Goal: Task Accomplishment & Management: Manage account settings

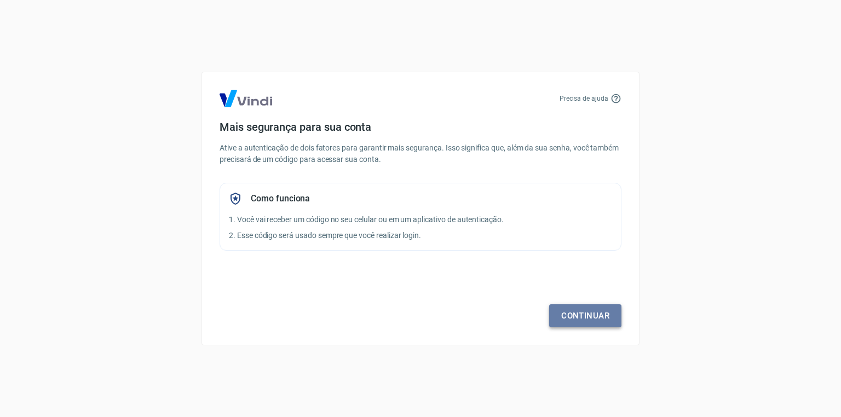
click at [563, 319] on link "Continuar" at bounding box center [585, 315] width 72 height 23
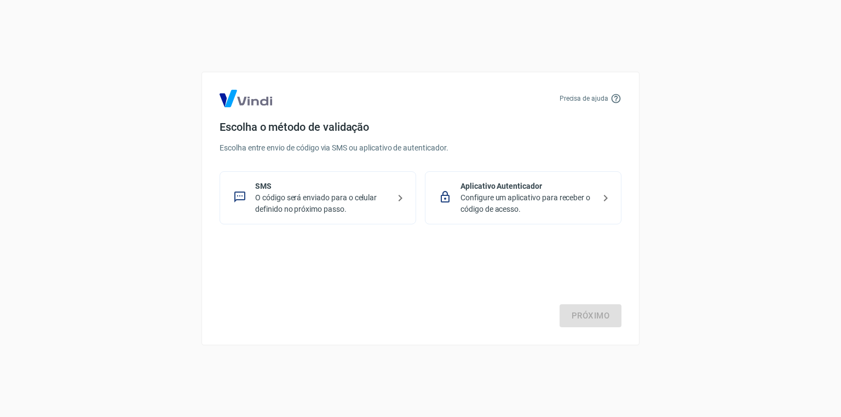
click at [363, 208] on p "O código será enviado para o celular definido no próximo passo." at bounding box center [322, 203] width 134 height 23
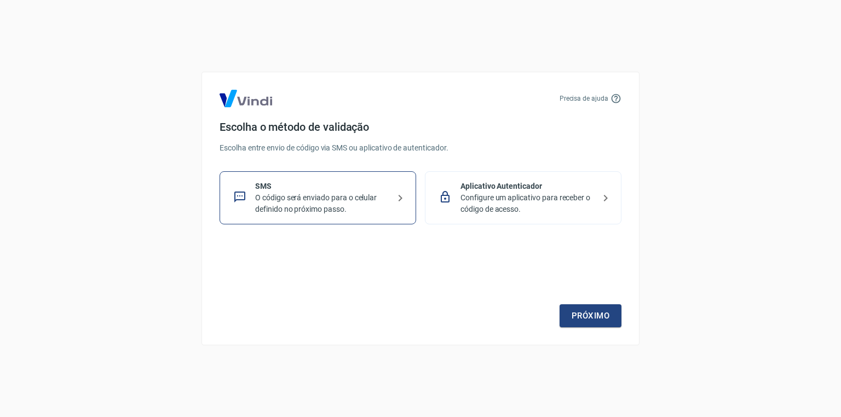
click at [581, 328] on div "Precisa de ajuda Escolha o método de validação Escolha entre envio de código vi…" at bounding box center [420, 209] width 438 height 274
click at [592, 307] on link "Próximo" at bounding box center [590, 315] width 62 height 23
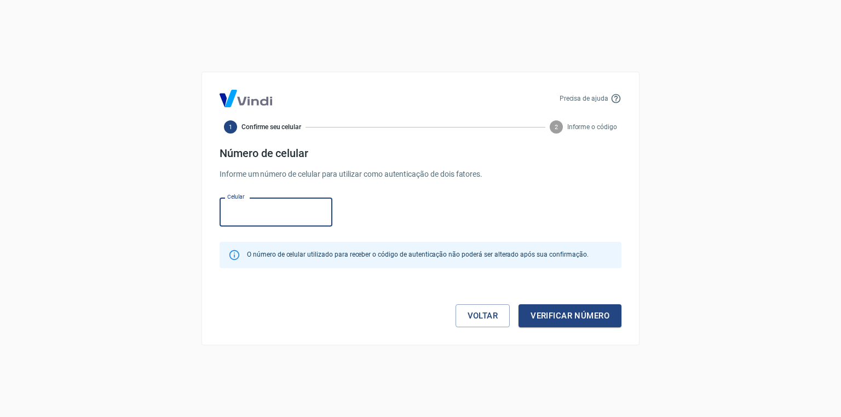
click at [297, 217] on input "Celular" at bounding box center [275, 212] width 113 height 29
paste input "[PHONE_NUMBER]"
type input "[PHONE_NUMBER]"
click at [573, 322] on button "Verificar número" at bounding box center [569, 315] width 103 height 23
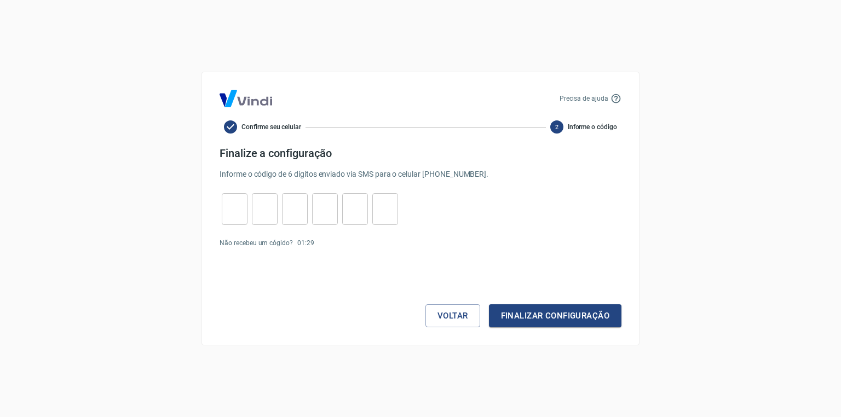
click at [319, 174] on p "Informe o código de 6 dígitos enviado via SMS para o celular (11) 91682-4024 ." at bounding box center [420, 174] width 402 height 11
copy p "Informe o código de 6 dígitos enviado via SMS para o celular (11) 91682-4024 ."
click at [224, 215] on input "tel" at bounding box center [235, 210] width 26 height 24
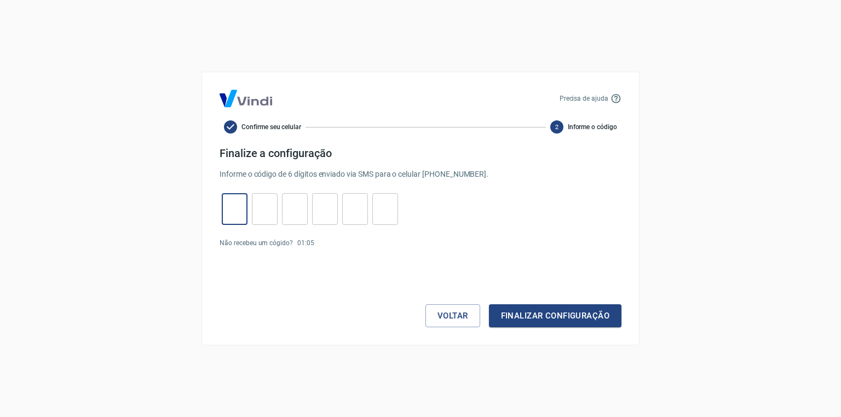
paste input "9"
type input "9"
type input "1"
type input "4"
type input "3"
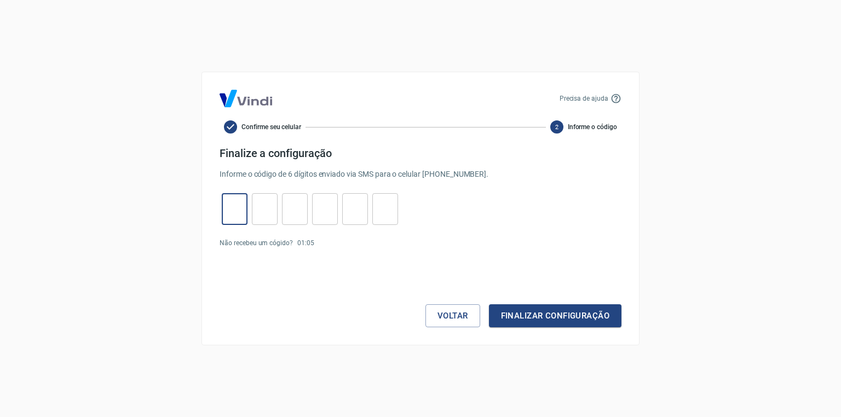
type input "9"
type input "0"
type input "9"
click at [513, 305] on button "Finalizar configuração" at bounding box center [555, 315] width 132 height 23
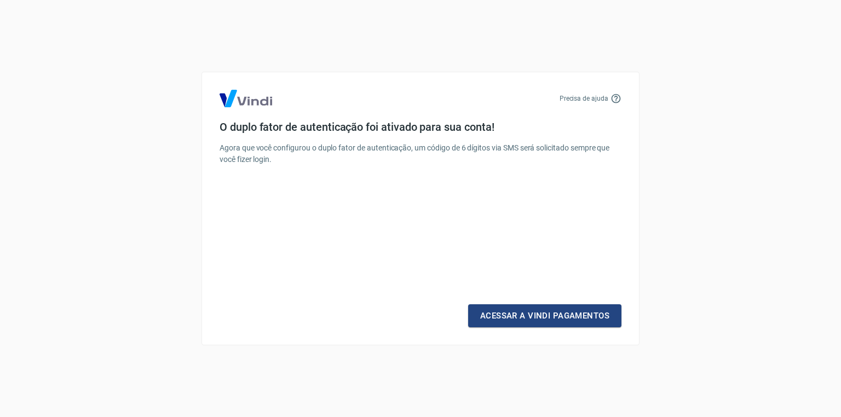
click at [576, 329] on div "Precisa de ajuda O duplo fator de autenticação foi ativado para sua conta! Agor…" at bounding box center [420, 209] width 438 height 274
click at [586, 318] on link "Acessar a Vindi Pagamentos" at bounding box center [544, 315] width 153 height 23
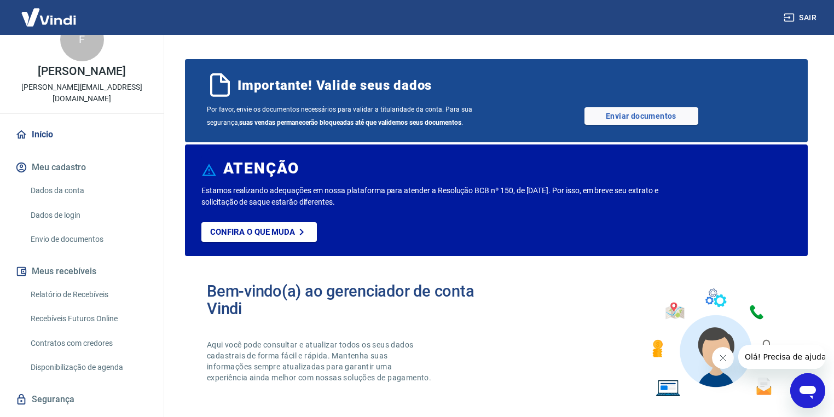
scroll to position [42, 0]
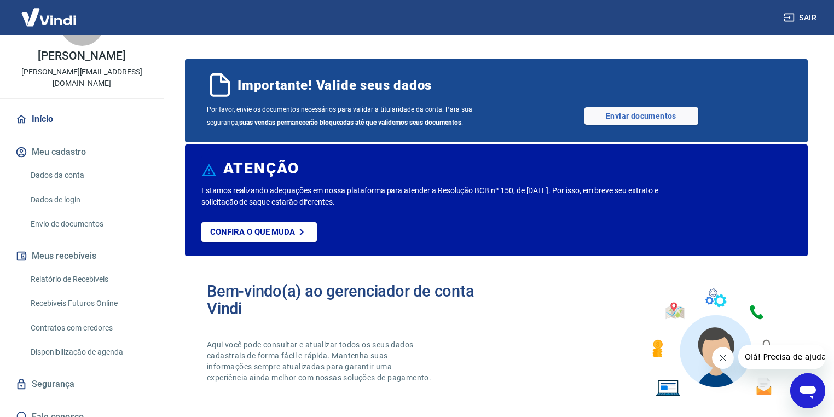
click at [47, 164] on link "Dados da conta" at bounding box center [88, 175] width 124 height 22
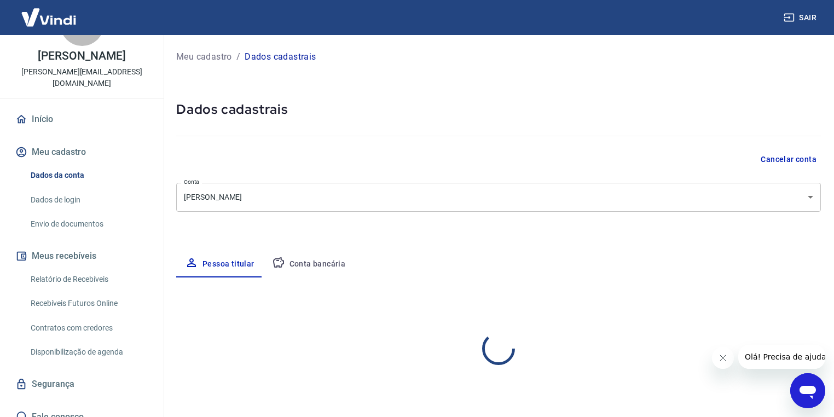
select select "SP"
select select "business"
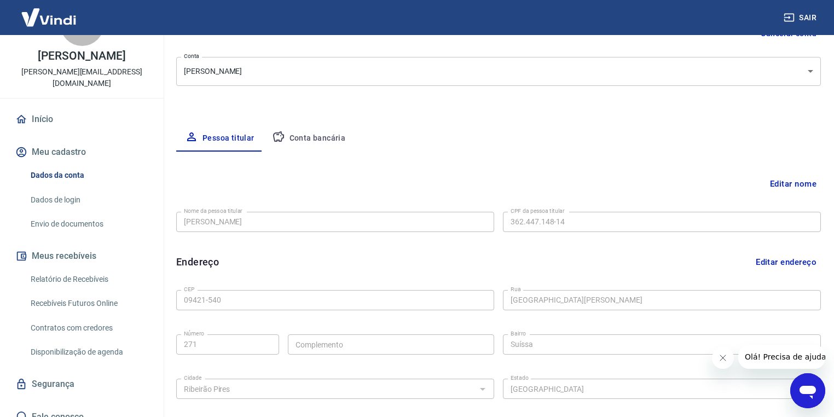
scroll to position [108, 0]
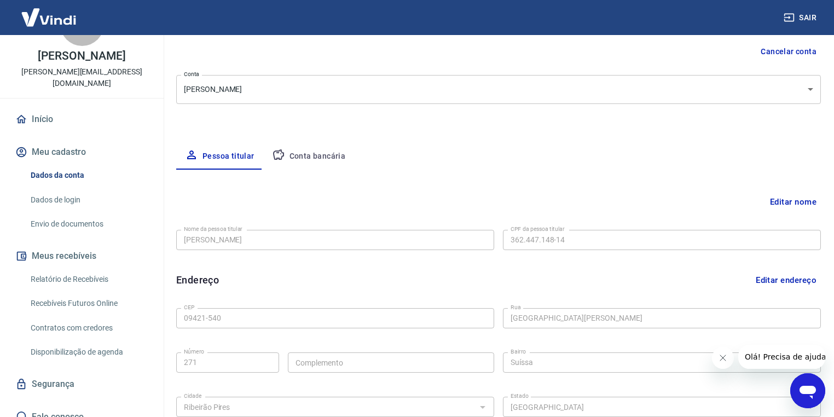
click at [307, 167] on button "Conta bancária" at bounding box center [308, 156] width 91 height 26
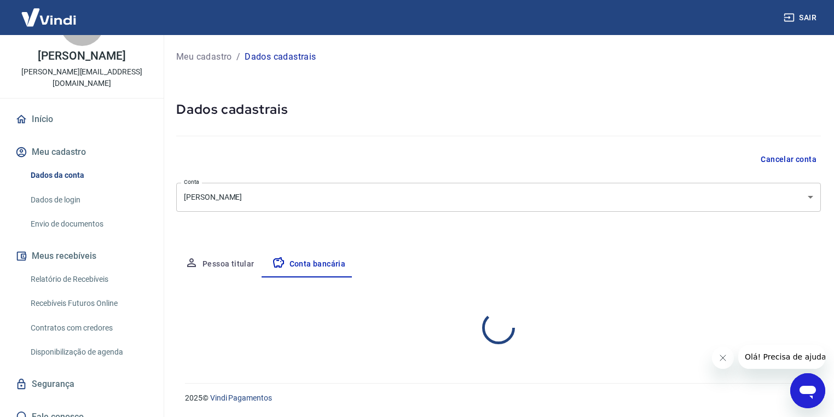
select select "1"
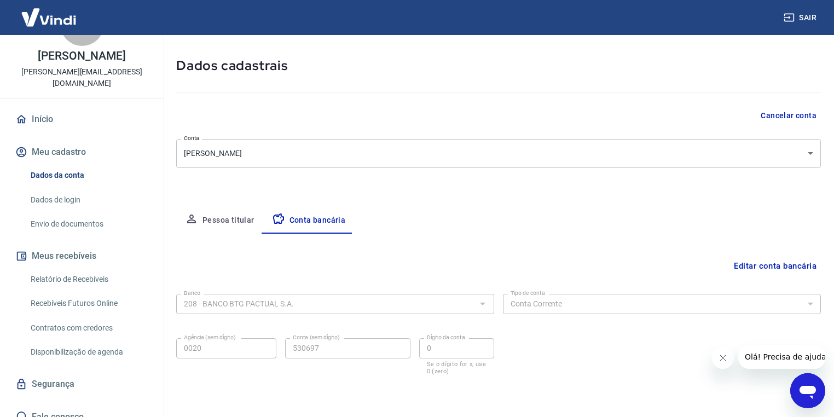
scroll to position [81, 0]
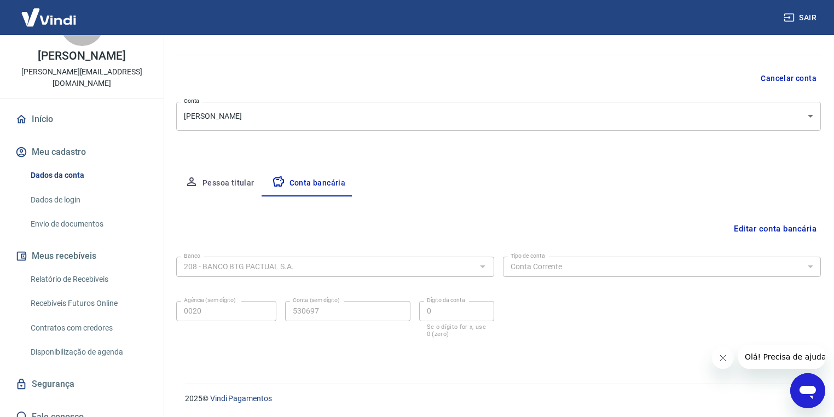
click at [726, 361] on icon "Fechar mensagem da empresa" at bounding box center [722, 358] width 9 height 9
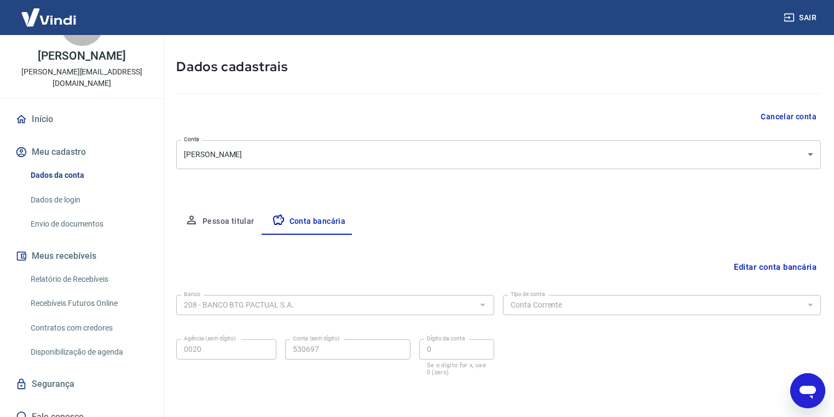
scroll to position [0, 0]
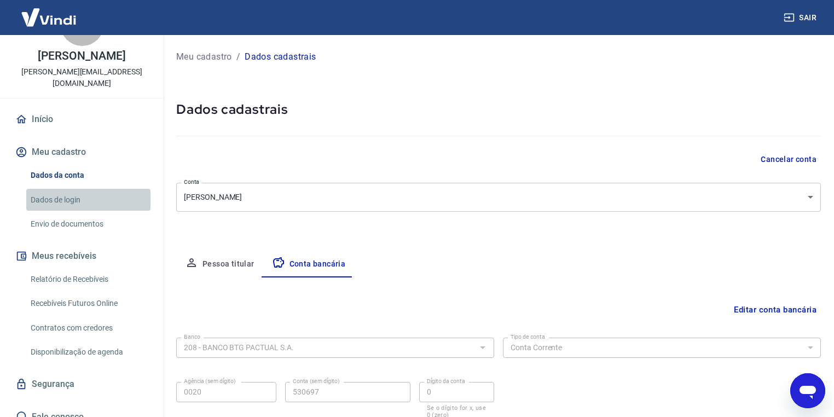
click at [96, 189] on link "Dados de login" at bounding box center [88, 200] width 124 height 22
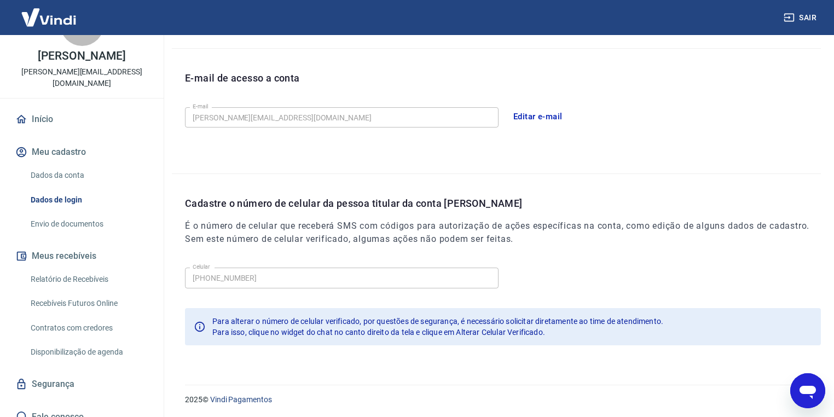
scroll to position [283, 0]
click at [71, 164] on link "Dados da conta" at bounding box center [88, 175] width 124 height 22
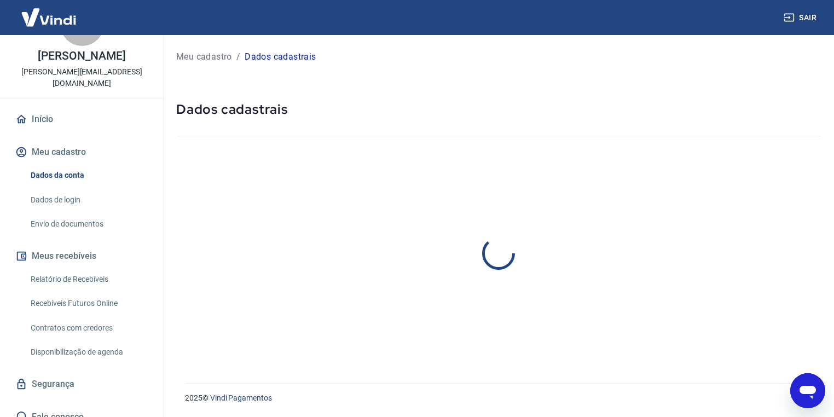
select select "SP"
select select "business"
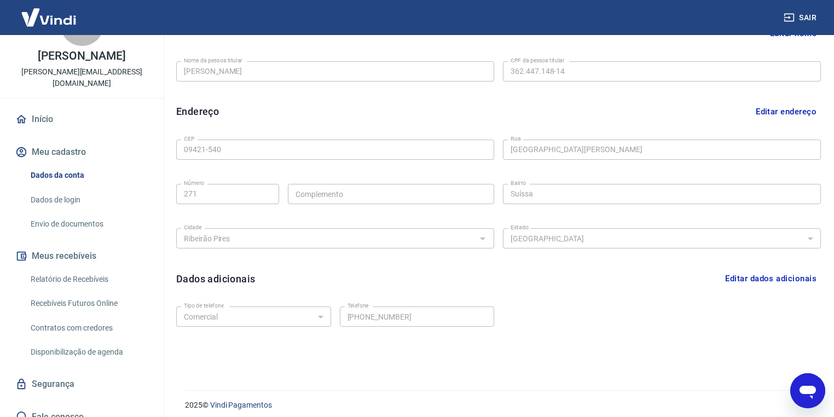
scroll to position [283, 0]
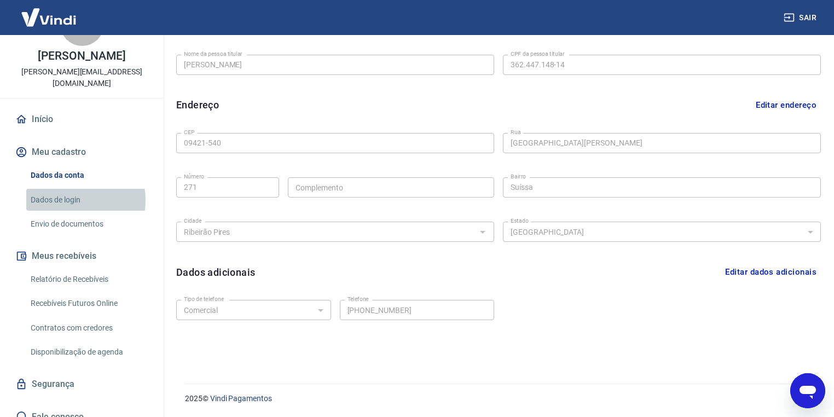
click at [62, 189] on link "Dados de login" at bounding box center [88, 200] width 124 height 22
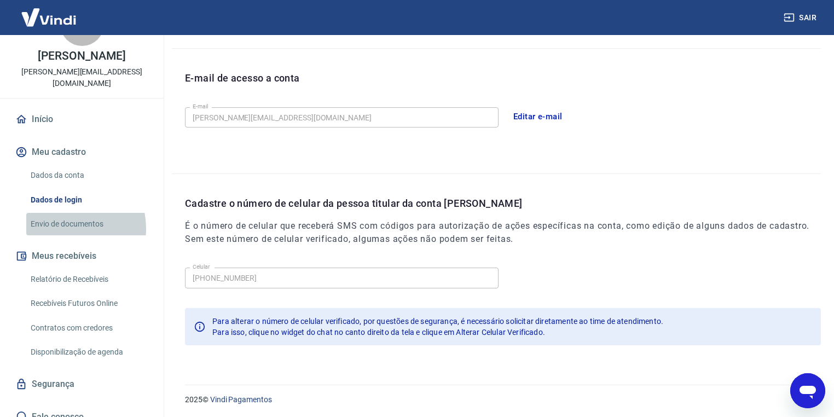
click at [60, 217] on link "Envio de documentos" at bounding box center [88, 224] width 124 height 22
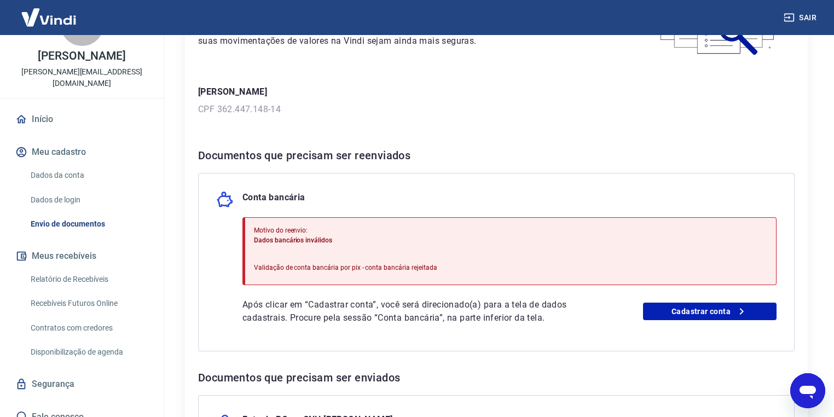
scroll to position [131, 0]
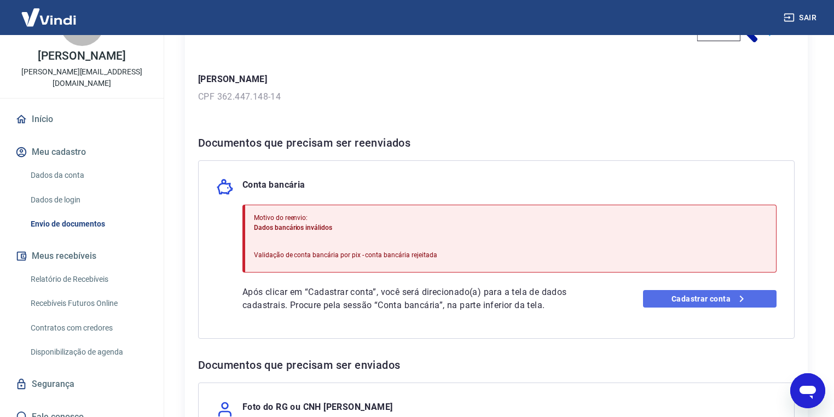
click at [696, 295] on link "Cadastrar conta" at bounding box center [710, 299] width 134 height 18
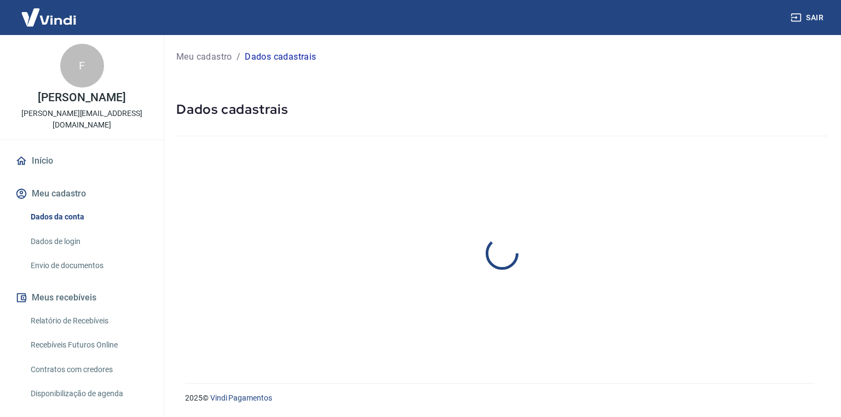
select select "SP"
select select "business"
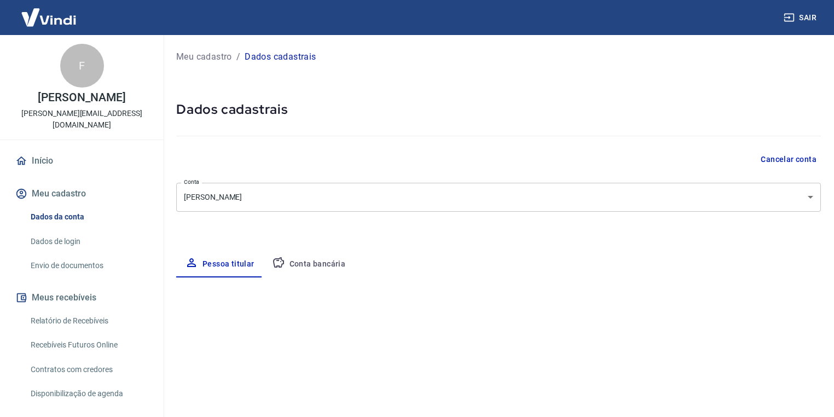
type input "[PHONE_NUMBER]"
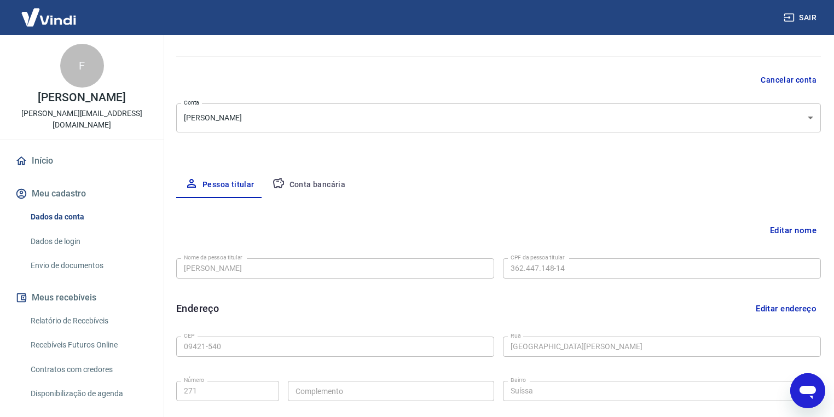
scroll to position [64, 0]
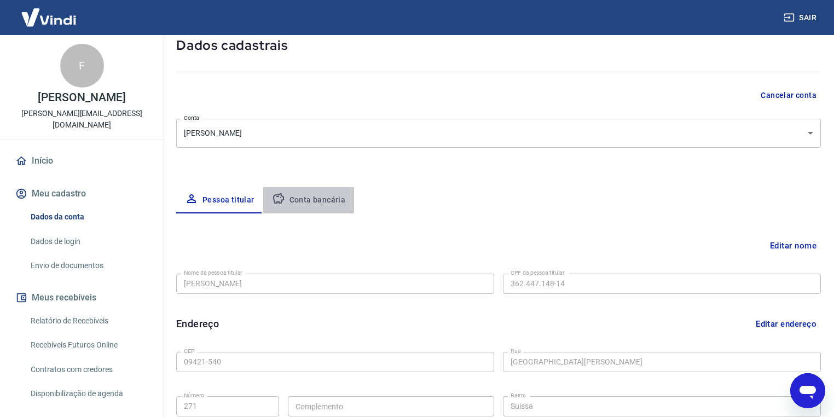
click at [295, 190] on button "Conta bancária" at bounding box center [308, 200] width 91 height 26
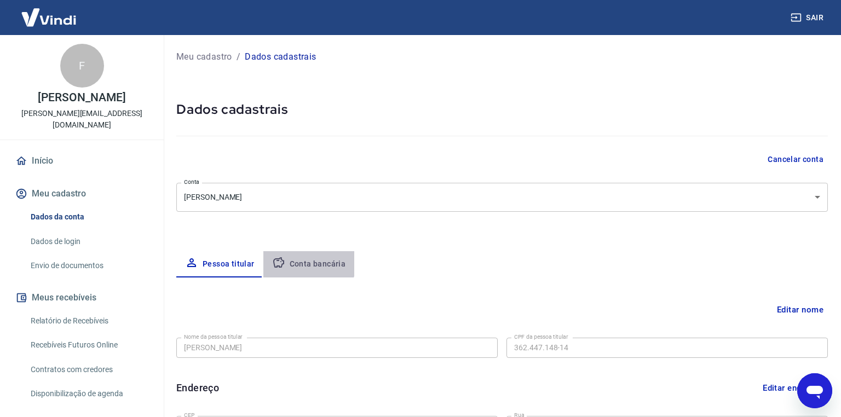
select select "1"
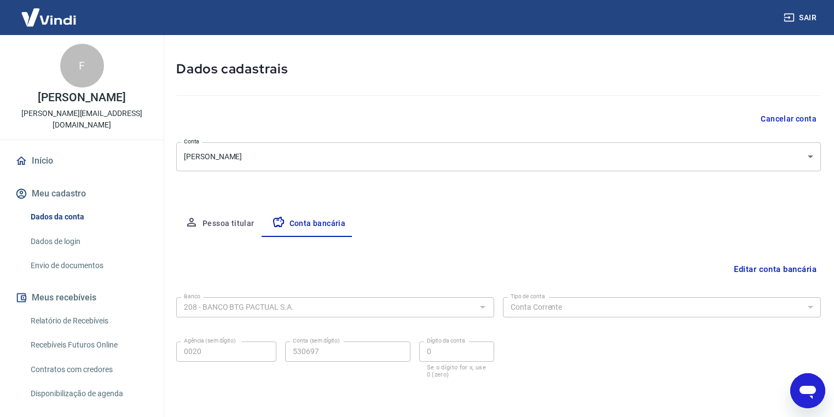
scroll to position [81, 0]
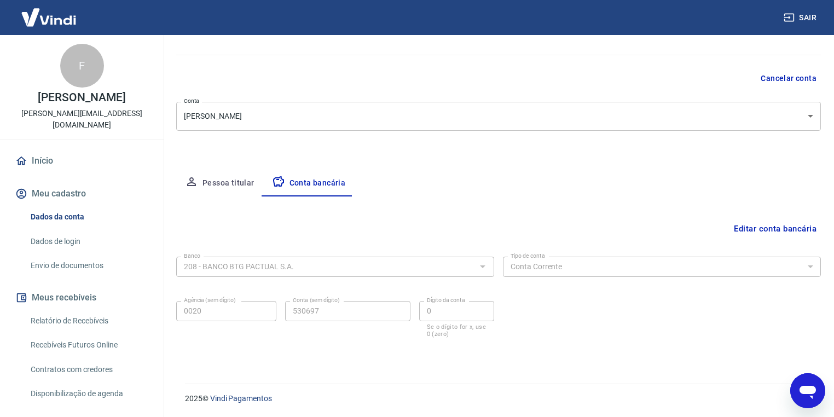
click at [291, 213] on div "Editar conta bancária Banco 208 - BANCO BTG PACTUAL S.A. Banco Tipo de conta Co…" at bounding box center [498, 276] width 645 height 161
click at [246, 190] on button "Pessoa titular" at bounding box center [219, 183] width 87 height 26
select select "SP"
select select "business"
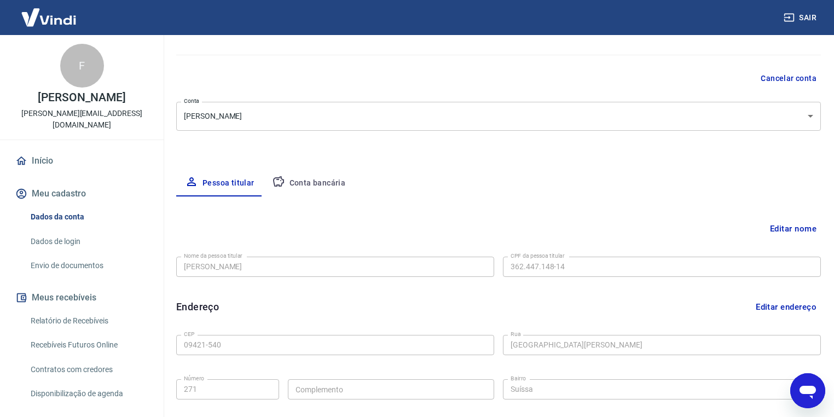
click at [245, 180] on button "Pessoa titular" at bounding box center [219, 183] width 87 height 26
click at [246, 181] on button "Pessoa titular" at bounding box center [219, 183] width 87 height 26
drag, startPoint x: 291, startPoint y: 186, endPoint x: 245, endPoint y: 184, distance: 46.6
click at [290, 186] on button "Conta bancária" at bounding box center [308, 183] width 91 height 26
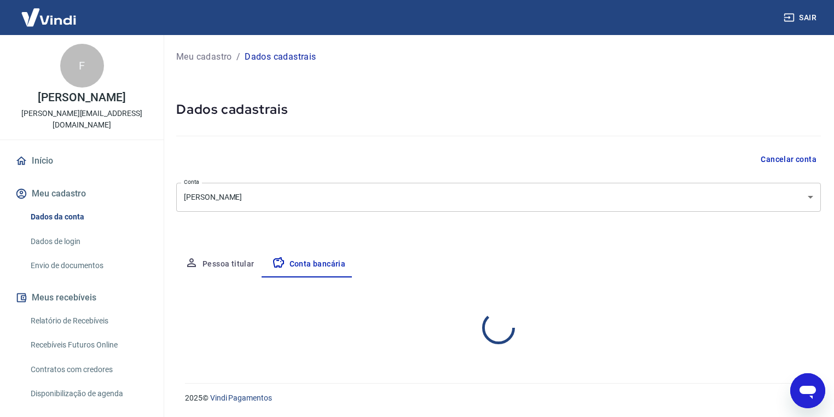
select select "1"
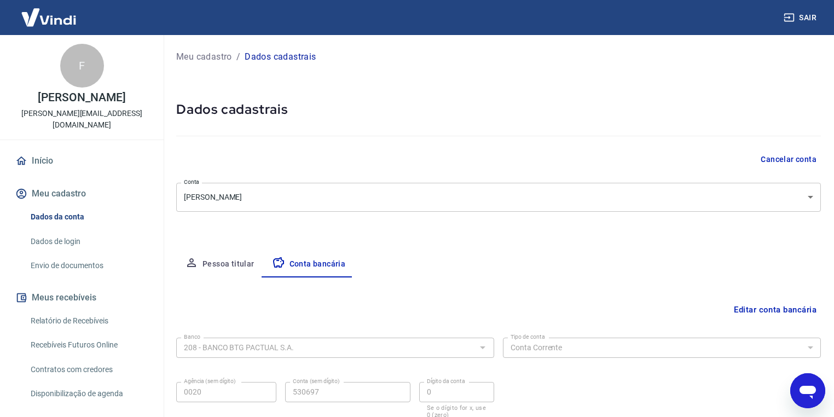
click at [219, 266] on button "Pessoa titular" at bounding box center [219, 264] width 87 height 26
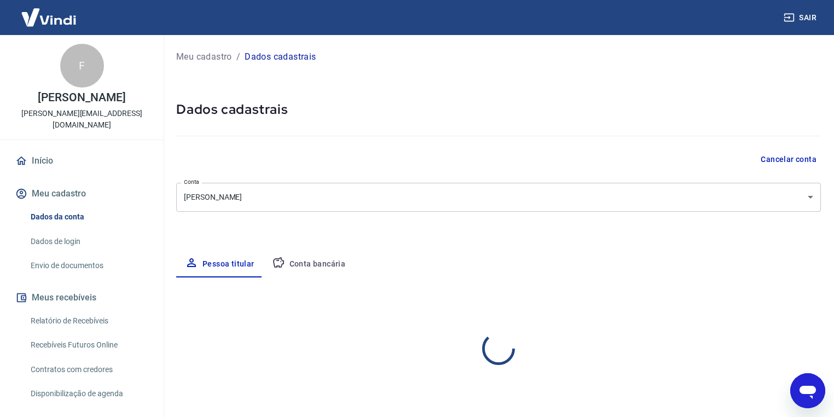
select select "SP"
select select "business"
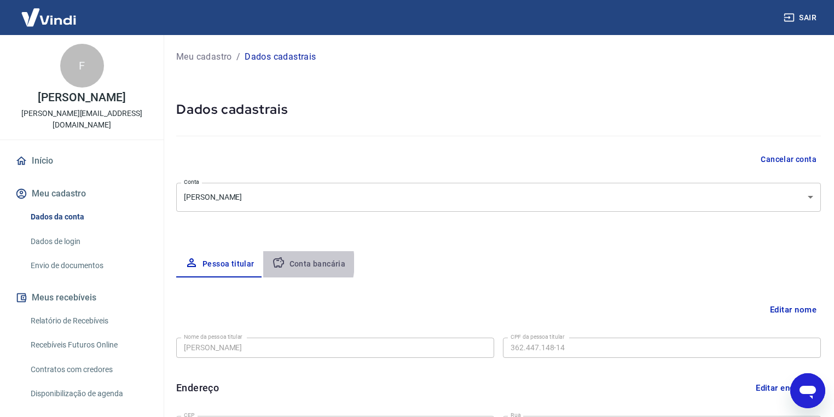
click at [278, 263] on icon "button" at bounding box center [278, 262] width 13 height 13
select select "1"
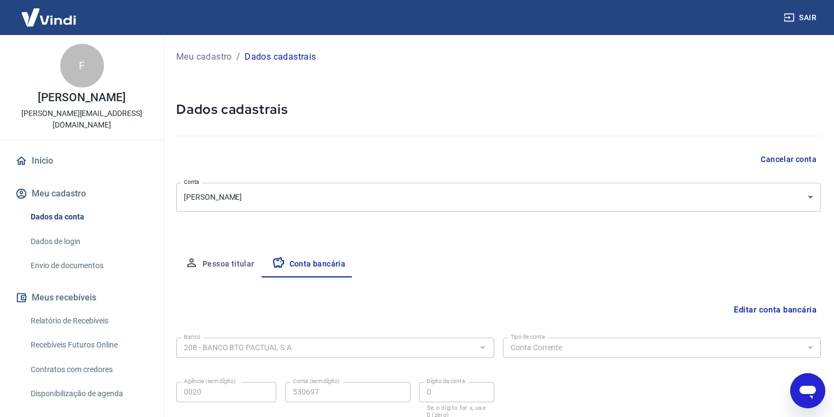
scroll to position [81, 0]
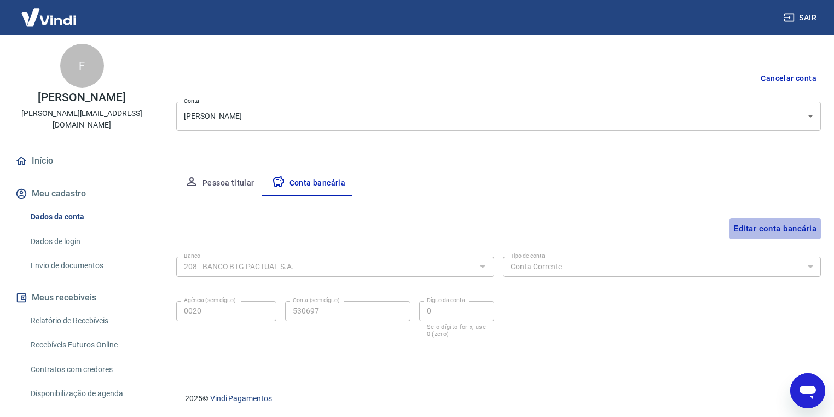
click at [799, 231] on button "Editar conta bancária" at bounding box center [775, 228] width 91 height 21
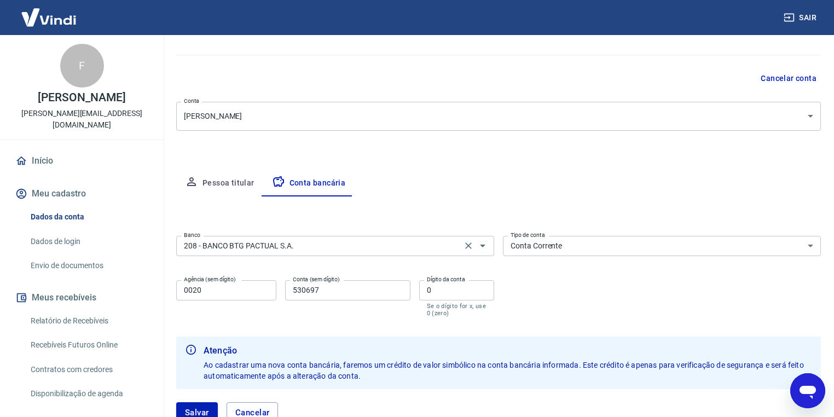
click at [268, 256] on div "Banco 208 - BANCO BTG PACTUAL S.A. Banco" at bounding box center [335, 245] width 318 height 27
click at [252, 250] on input "208 - BANCO BTG PACTUAL S.A." at bounding box center [319, 246] width 279 height 14
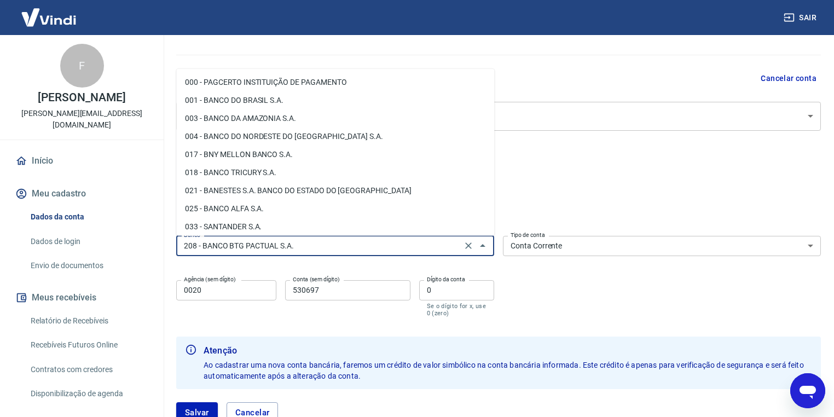
scroll to position [571, 0]
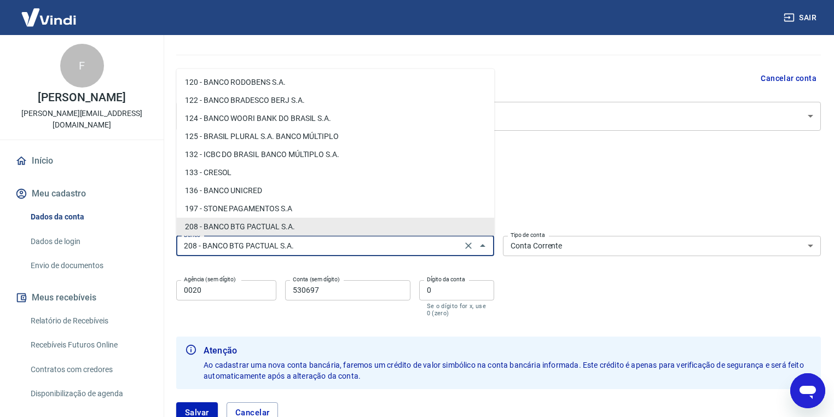
click at [252, 250] on input "208 - BANCO BTG PACTUAL S.A." at bounding box center [319, 246] width 279 height 14
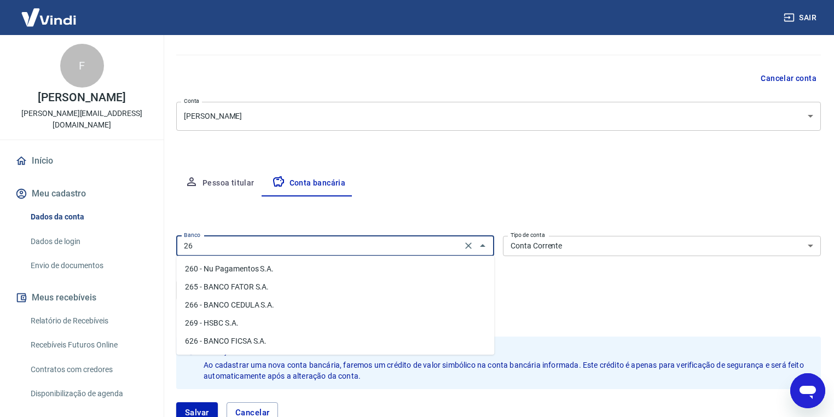
scroll to position [0, 0]
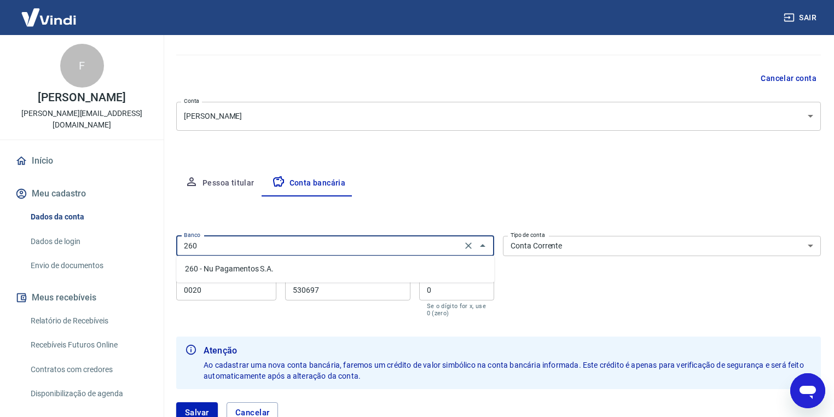
click at [239, 265] on li "260 - Nu Pagamentos S.A." at bounding box center [335, 269] width 318 height 18
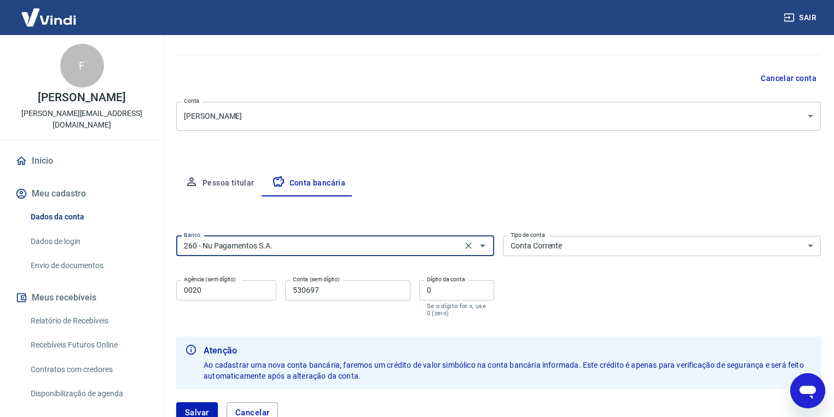
type input "260 - Nu Pagamentos S.A."
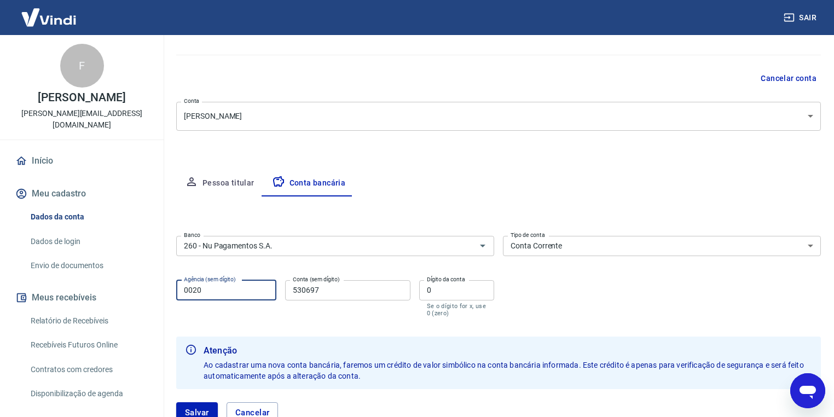
click at [222, 294] on input "0020" at bounding box center [226, 290] width 100 height 20
type input "0001"
click at [327, 286] on input "530697" at bounding box center [347, 290] width 125 height 20
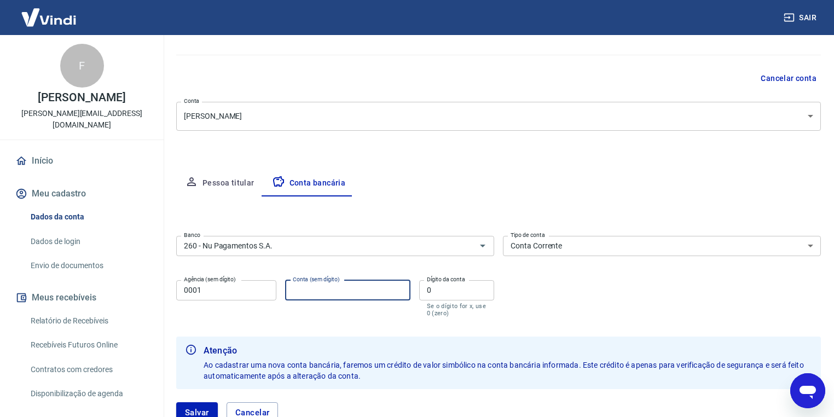
click at [460, 287] on input "0" at bounding box center [456, 290] width 75 height 20
drag, startPoint x: 449, startPoint y: 288, endPoint x: 420, endPoint y: 288, distance: 29.0
click at [449, 288] on input "Dígito da conta" at bounding box center [456, 290] width 75 height 20
click at [339, 285] on div "Conta (sem dígito) Conta (sem dígito)" at bounding box center [347, 298] width 125 height 37
type input "704959003"
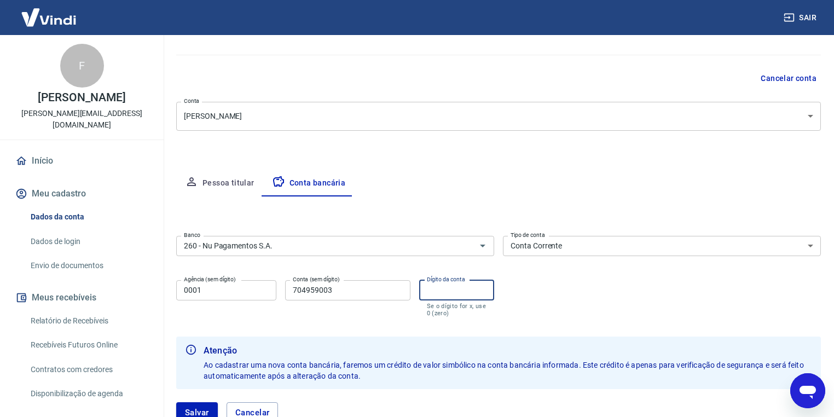
click at [442, 285] on div "Dígito da conta Dígito da conta Se o dígito for x, use 0 (zero)" at bounding box center [456, 298] width 75 height 37
type input "3"
click at [386, 304] on div "Conta (sem dígito) 704959003 Conta (sem dígito)" at bounding box center [347, 298] width 125 height 37
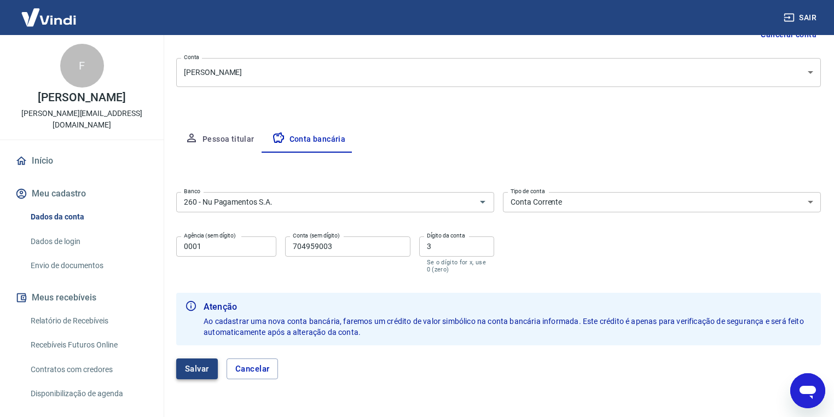
click at [187, 366] on button "Salvar" at bounding box center [197, 369] width 42 height 21
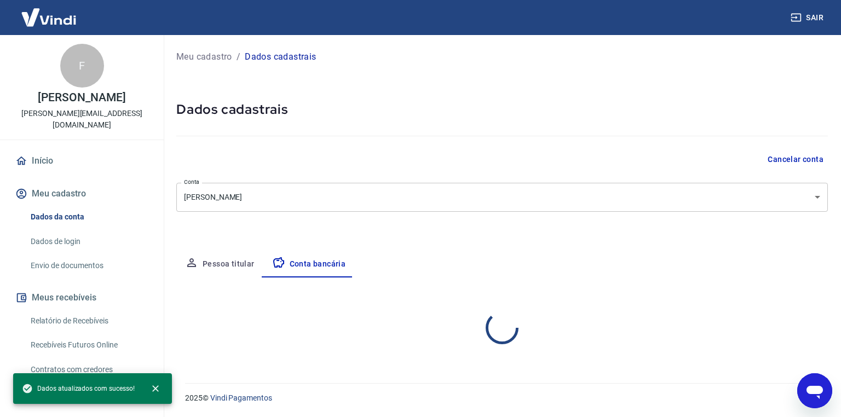
select select "1"
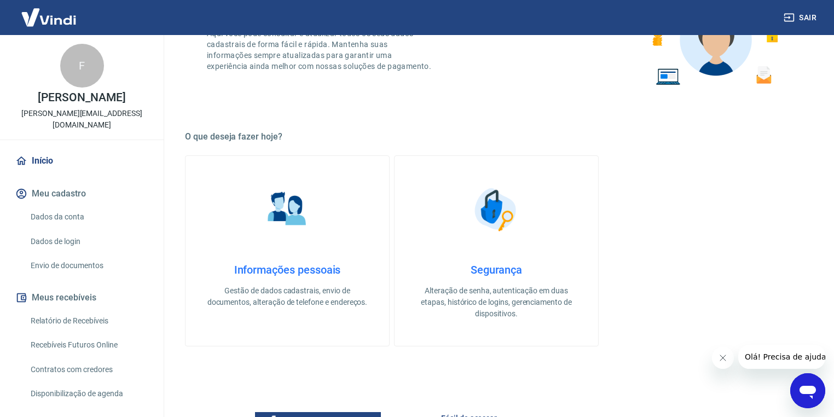
scroll to position [307, 0]
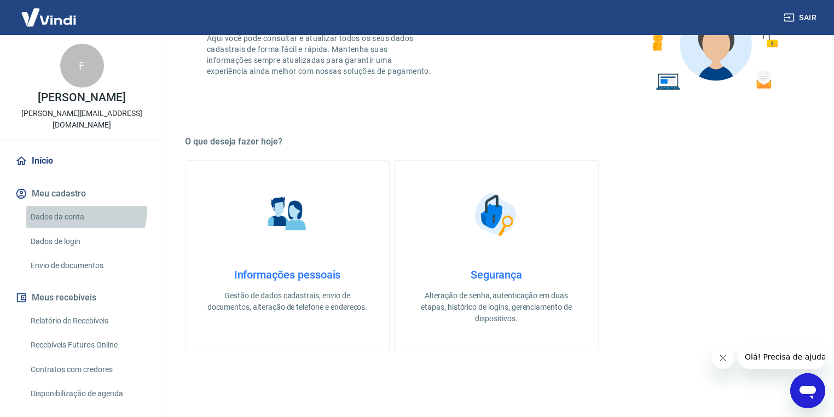
click at [76, 206] on link "Dados da conta" at bounding box center [88, 217] width 124 height 22
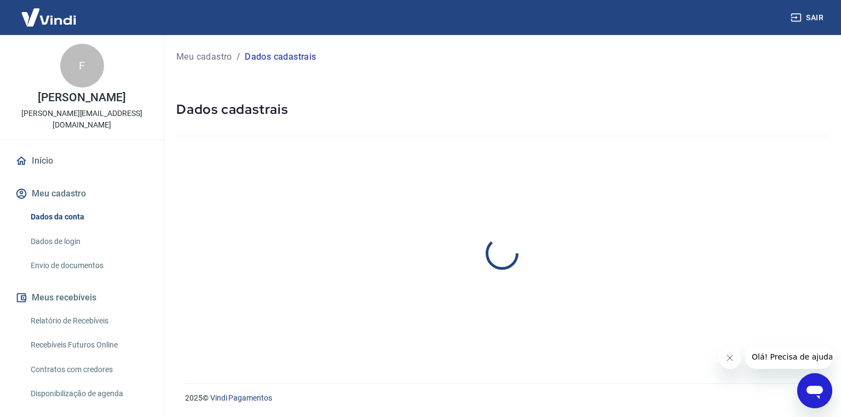
select select "SP"
select select "business"
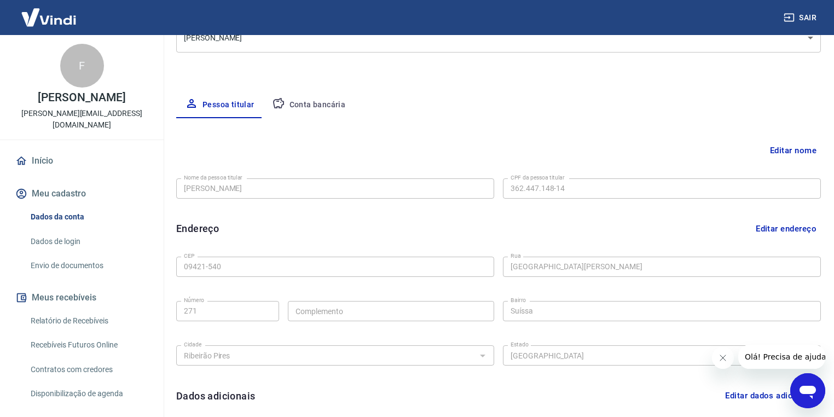
scroll to position [175, 0]
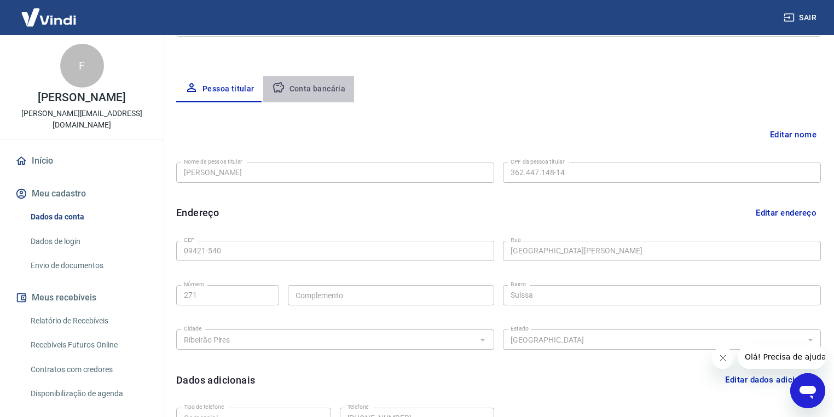
click at [315, 101] on button "Conta bancária" at bounding box center [308, 89] width 91 height 26
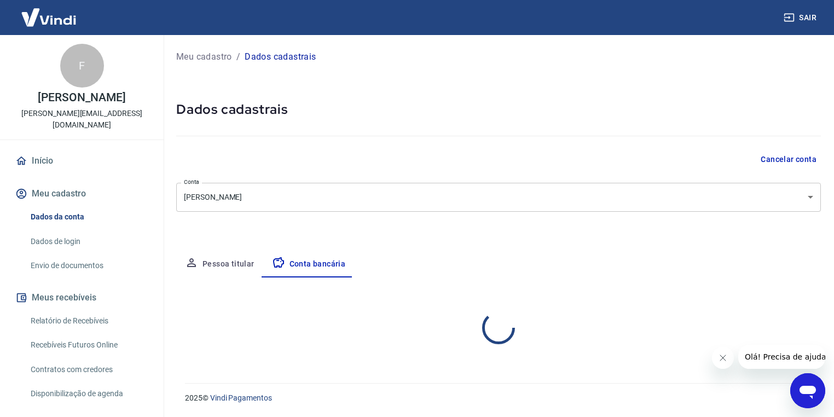
select select "1"
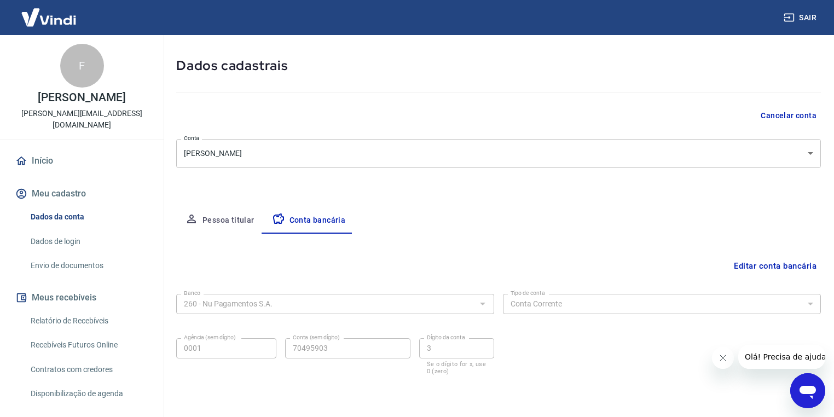
scroll to position [81, 0]
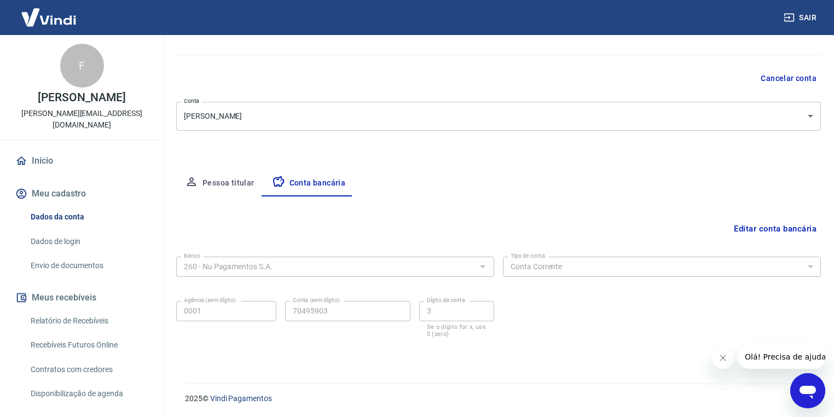
click at [45, 134] on div "F Felipe Teles dos Santos felipeteles.santos@yahoo.com.br Início Meu cadastro D…" at bounding box center [82, 253] width 164 height 436
click at [44, 149] on link "Início" at bounding box center [81, 161] width 137 height 24
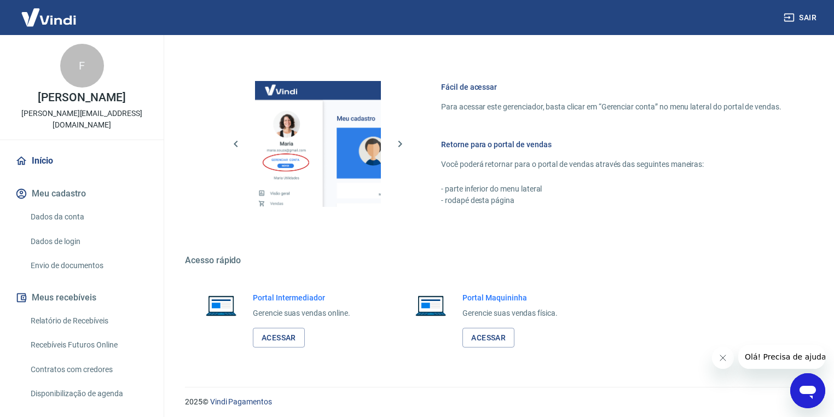
scroll to position [646, 0]
